Goal: Information Seeking & Learning: Find specific fact

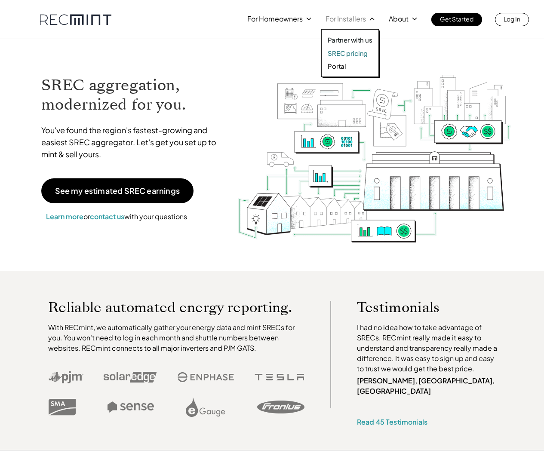
click at [350, 51] on p "SREC pricing" at bounding box center [348, 53] width 40 height 9
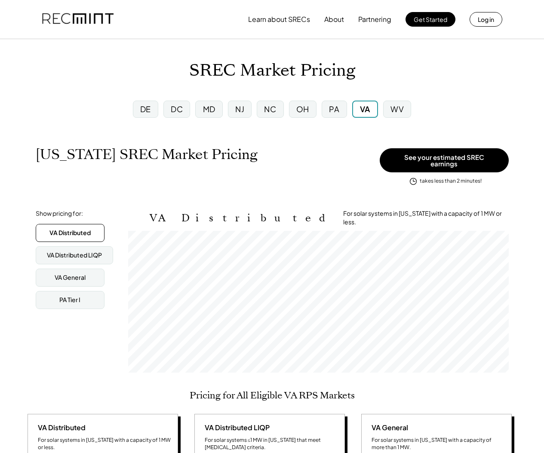
scroll to position [142, 381]
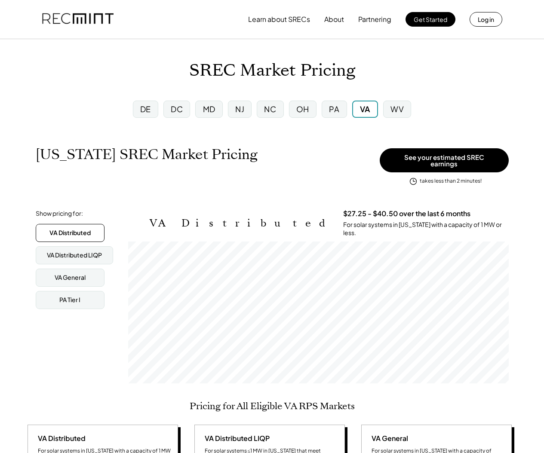
click at [183, 110] on div "DC" at bounding box center [176, 109] width 27 height 17
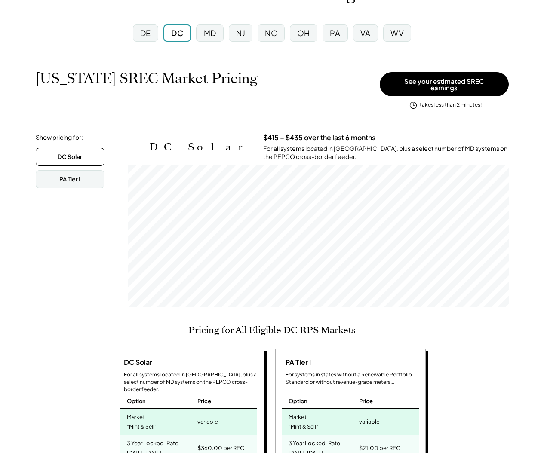
scroll to position [142, 381]
